Goal: Task Accomplishment & Management: Manage account settings

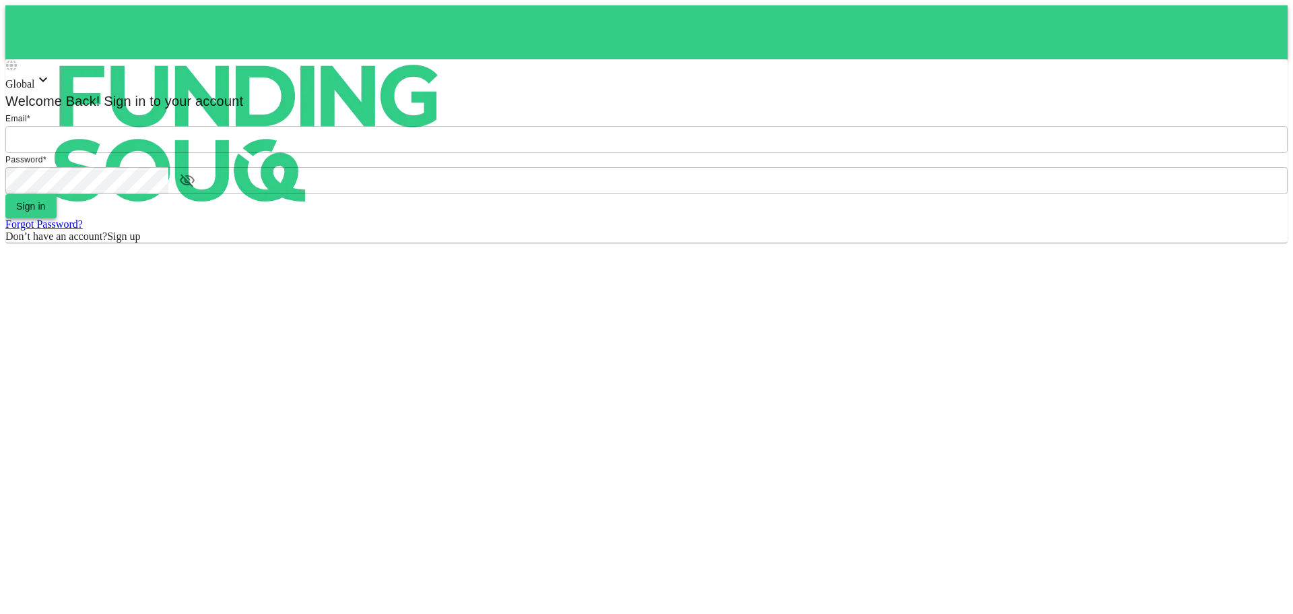
type input "[EMAIL_ADDRESS][DOMAIN_NAME]"
click at [57, 218] on button "Sign in" at bounding box center [30, 206] width 51 height 24
